Goal: Find specific page/section: Find specific page/section

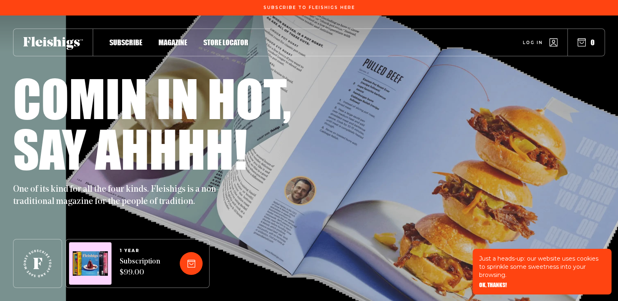
click at [169, 38] on span "Magazine" at bounding box center [172, 33] width 29 height 9
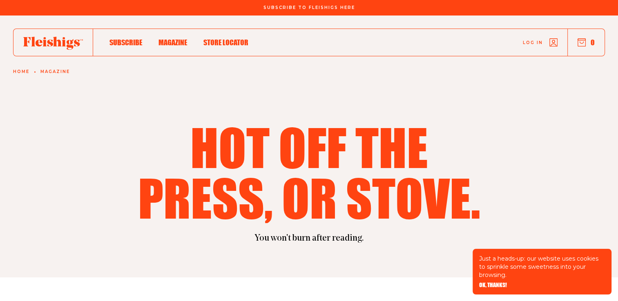
click at [234, 38] on span "Store locator" at bounding box center [225, 33] width 45 height 9
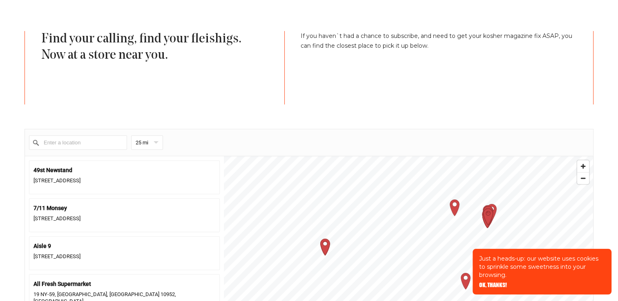
scroll to position [261, 0]
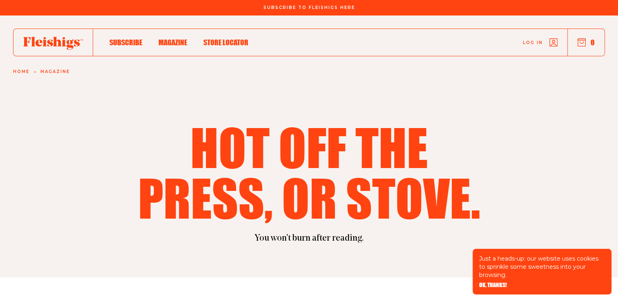
click at [165, 38] on span "Magazine" at bounding box center [172, 33] width 29 height 9
click at [178, 38] on span "Magazine" at bounding box center [172, 33] width 29 height 9
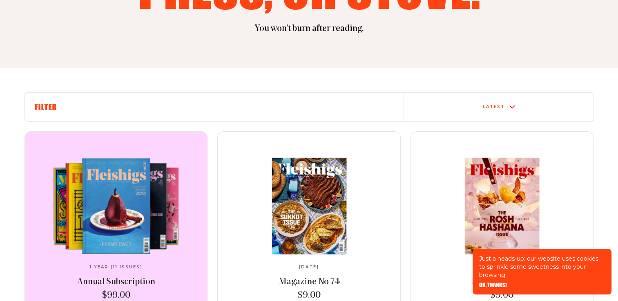
scroll to position [294, 0]
